Goal: Information Seeking & Learning: Learn about a topic

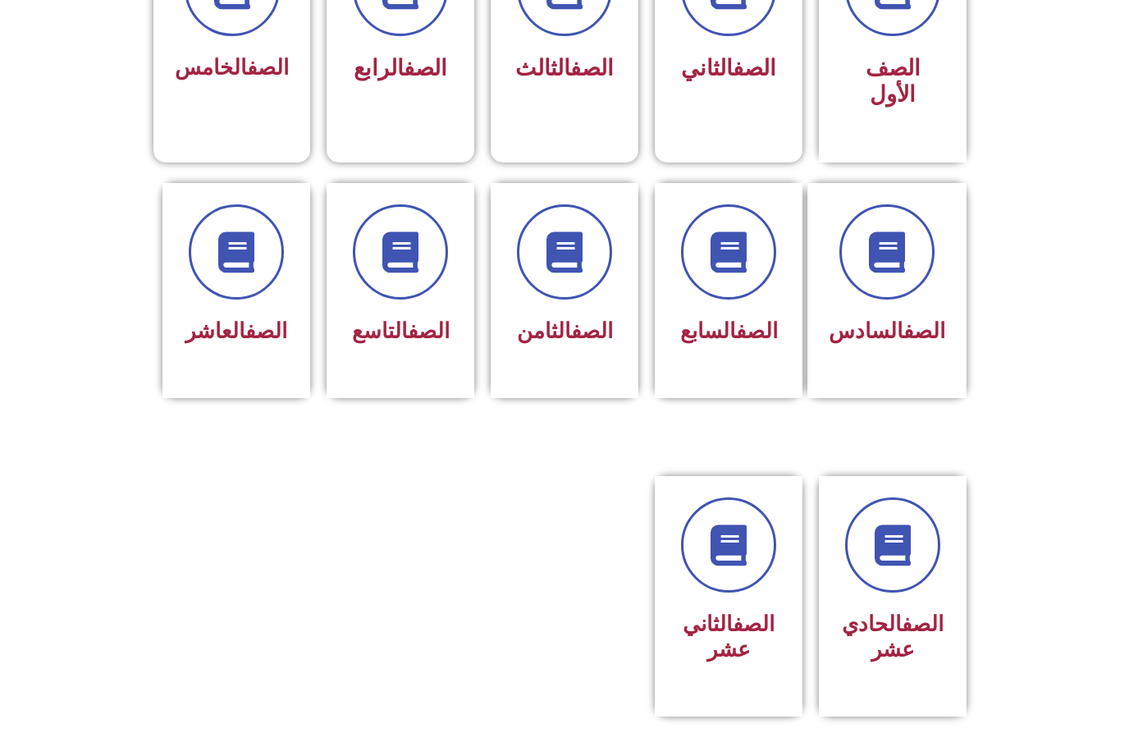
scroll to position [547, 0]
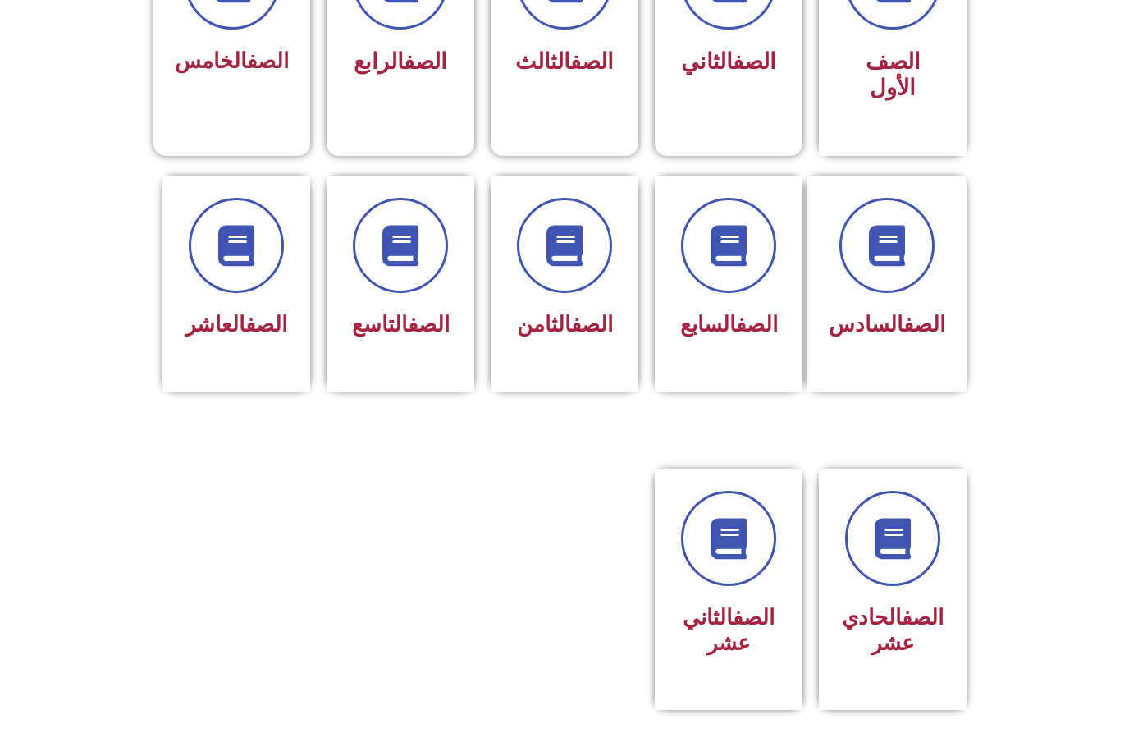
click at [748, 307] on div "الصف السابع" at bounding box center [728, 325] width 105 height 40
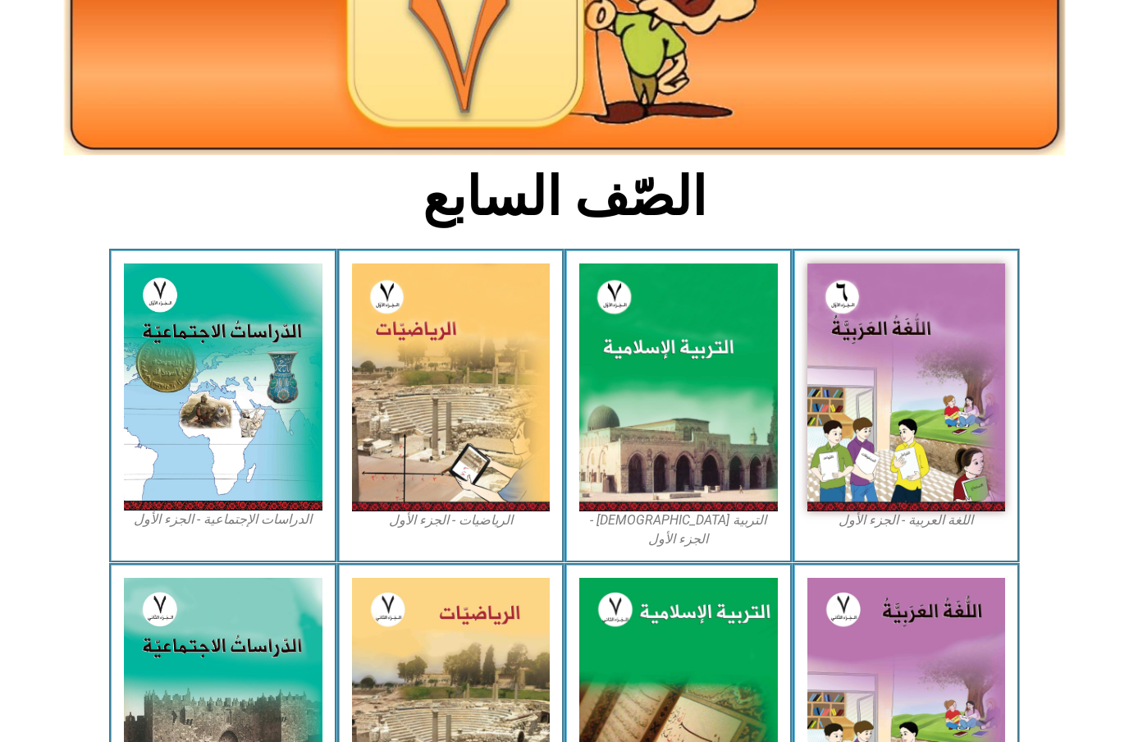
scroll to position [318, 0]
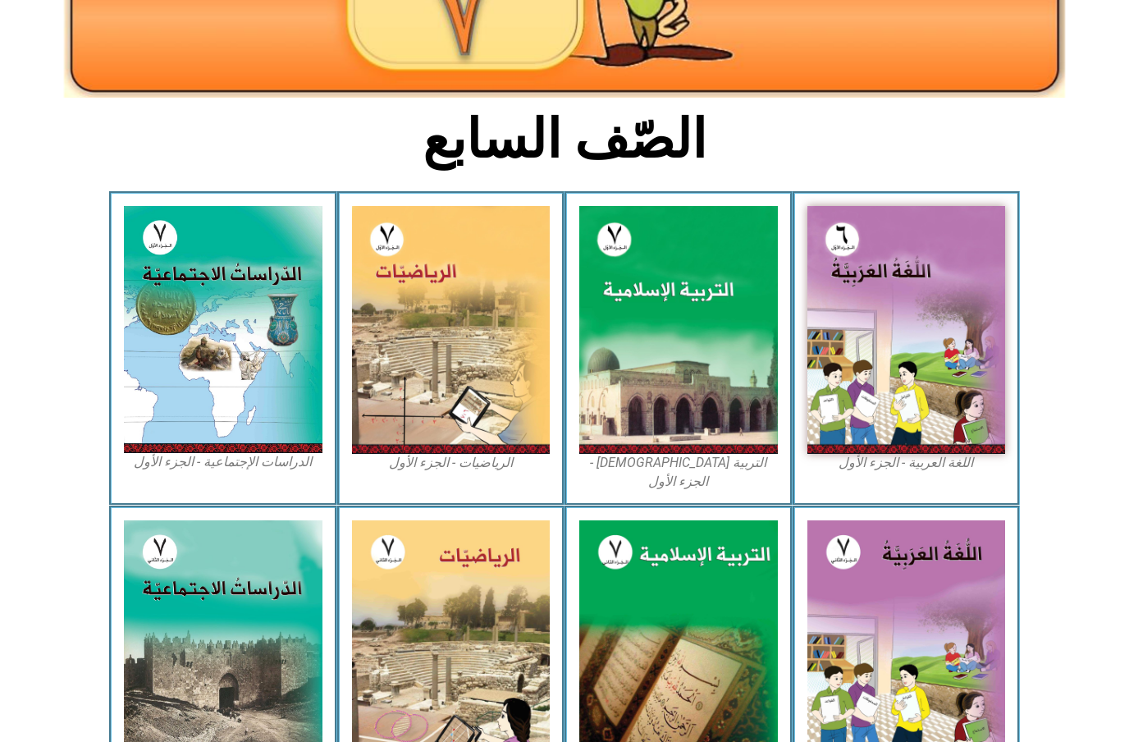
click at [212, 399] on img at bounding box center [223, 329] width 199 height 247
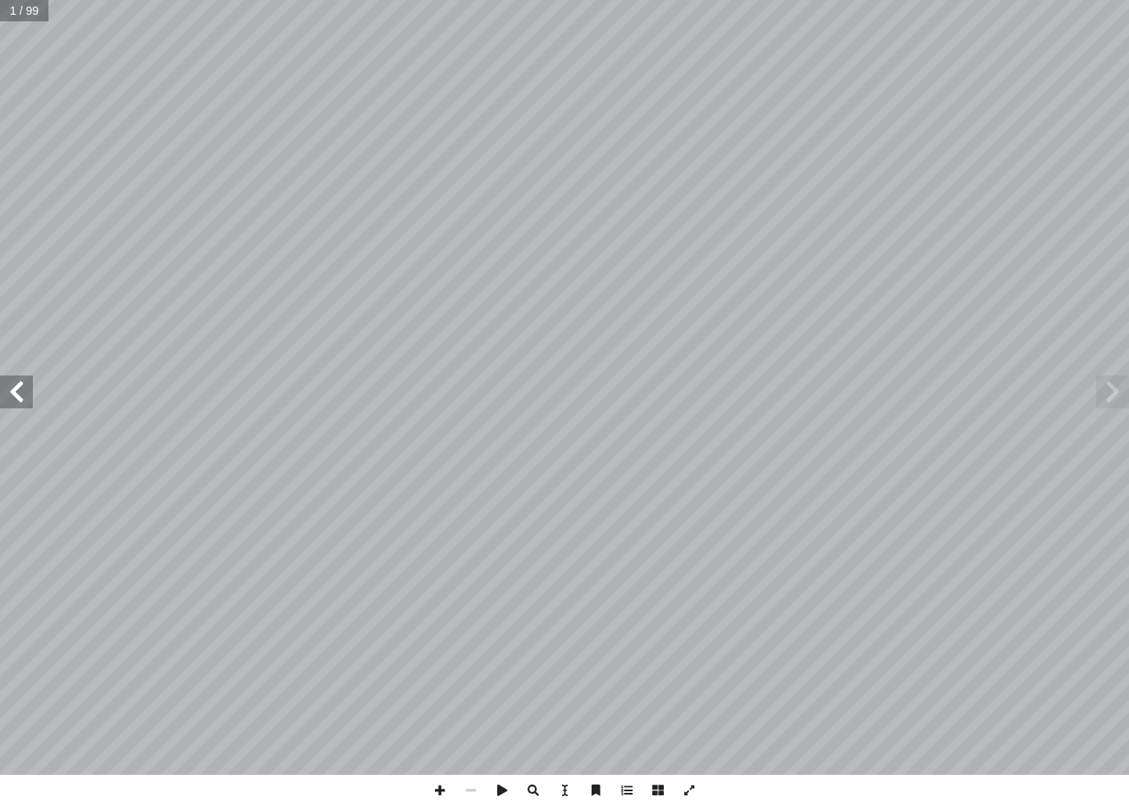
click at [30, 400] on span at bounding box center [16, 392] width 33 height 33
click at [26, 381] on span at bounding box center [16, 392] width 33 height 33
click at [21, 407] on span at bounding box center [16, 392] width 33 height 33
click at [11, 404] on span at bounding box center [16, 392] width 33 height 33
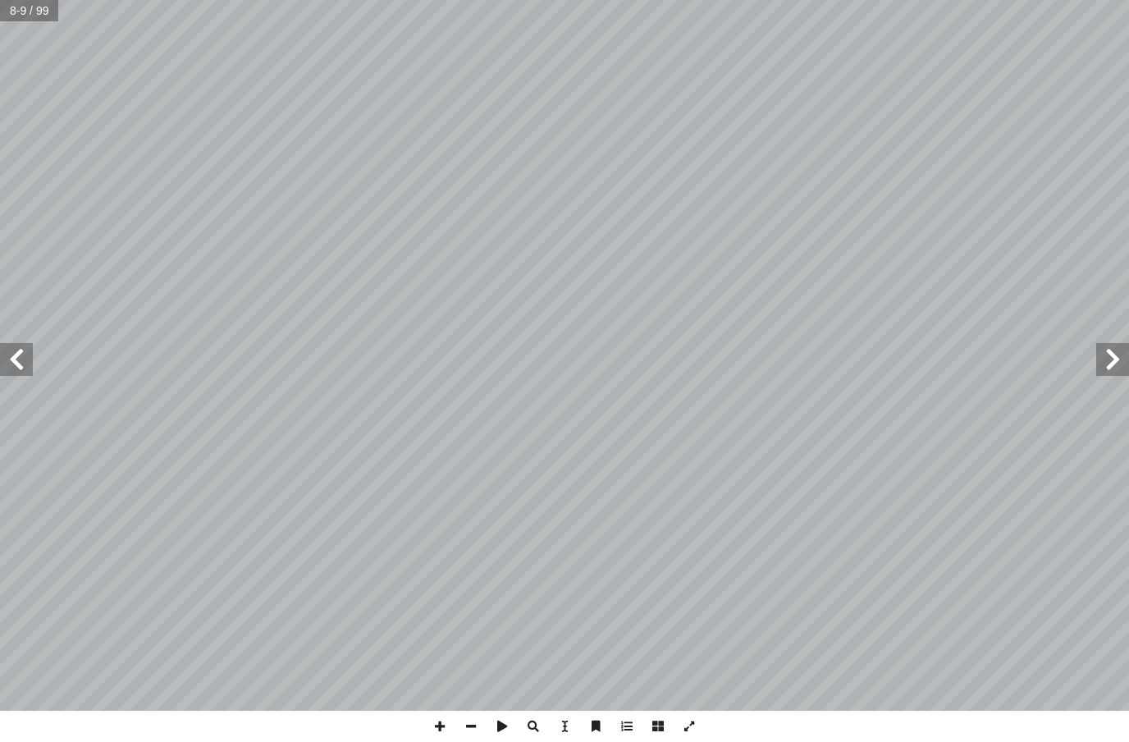
click at [22, 345] on span at bounding box center [16, 359] width 33 height 33
